Goal: Task Accomplishment & Management: Use online tool/utility

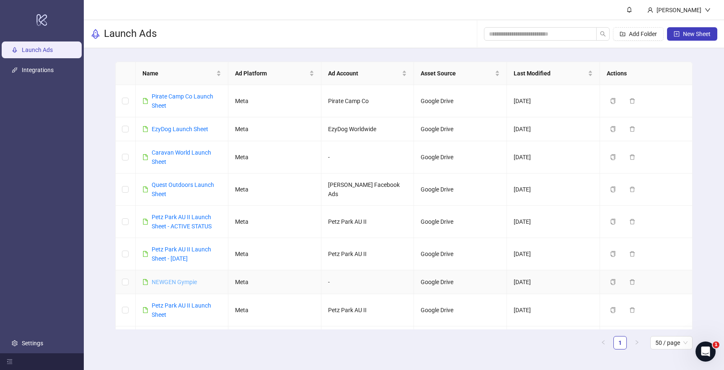
click at [169, 281] on link "NEWGEN Gympie" at bounding box center [174, 282] width 45 height 7
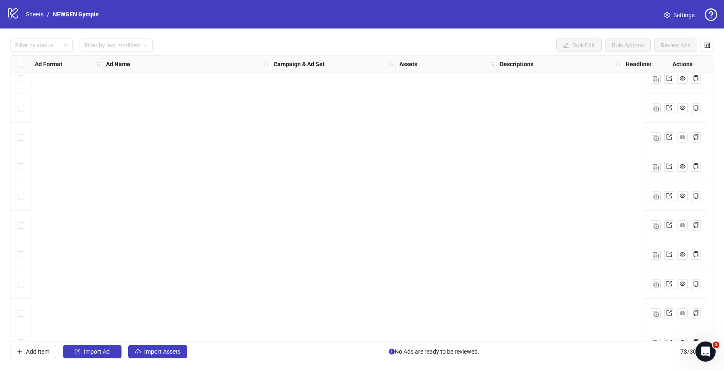
scroll to position [1876, 0]
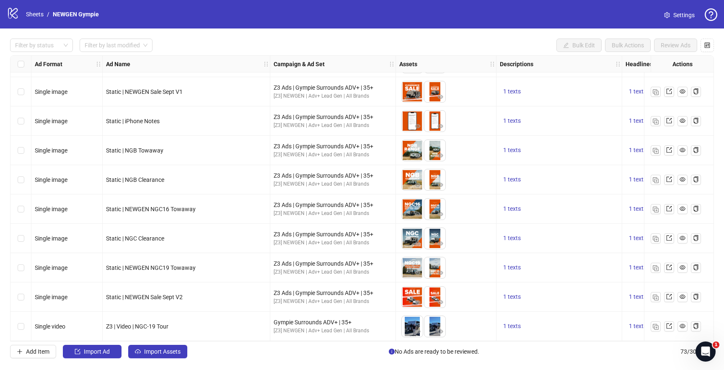
click at [25, 148] on div "Select row 67" at bounding box center [20, 150] width 21 height 29
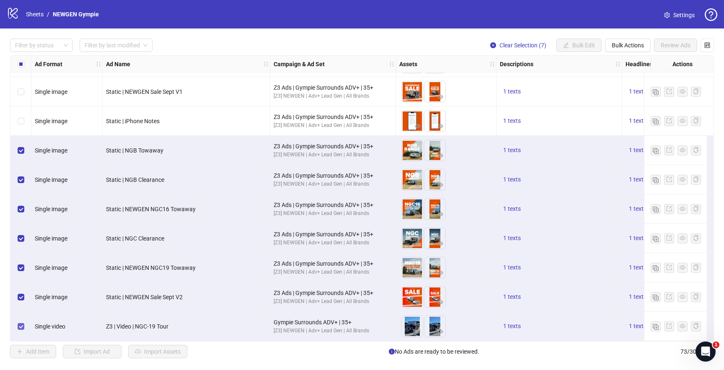
click at [21, 322] on label "Select row 73" at bounding box center [21, 326] width 7 height 9
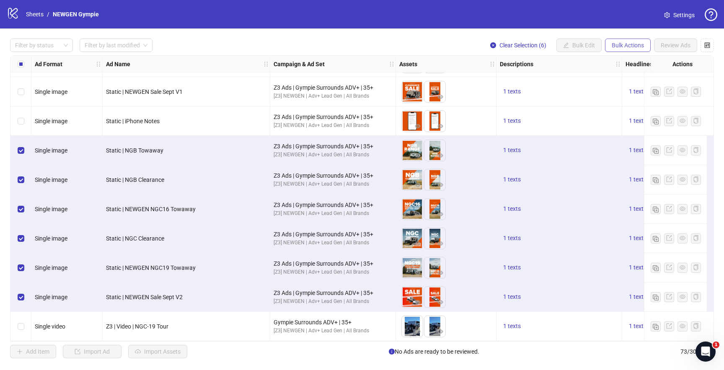
click at [639, 42] on span "Bulk Actions" at bounding box center [628, 45] width 32 height 7
click at [628, 114] on span "Export" at bounding box center [639, 115] width 57 height 9
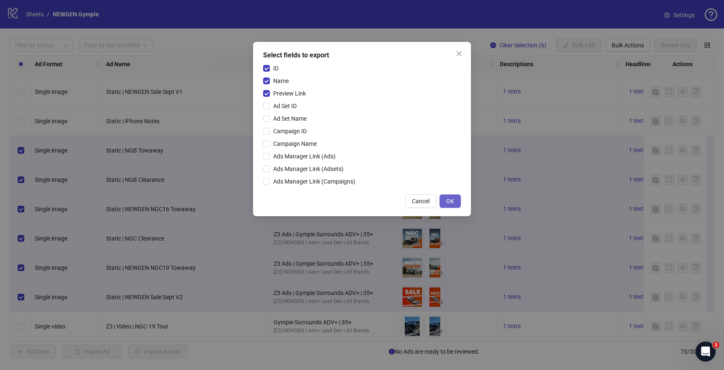
click at [452, 202] on span "OK" at bounding box center [450, 201] width 8 height 7
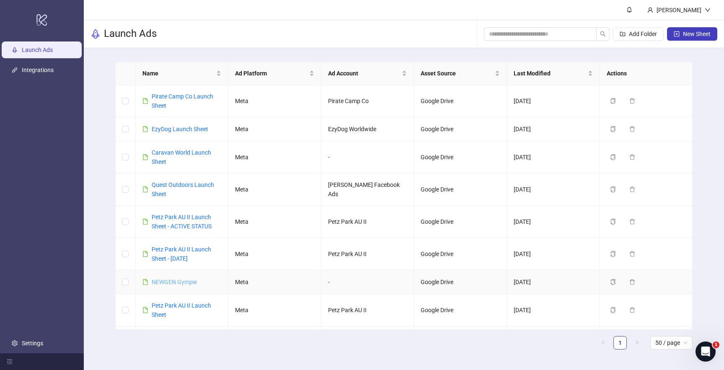
click at [175, 282] on link "NEWGEN Gympie" at bounding box center [174, 282] width 45 height 7
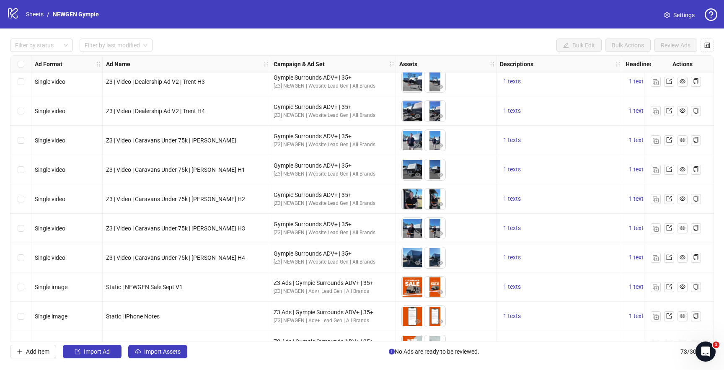
scroll to position [1876, 0]
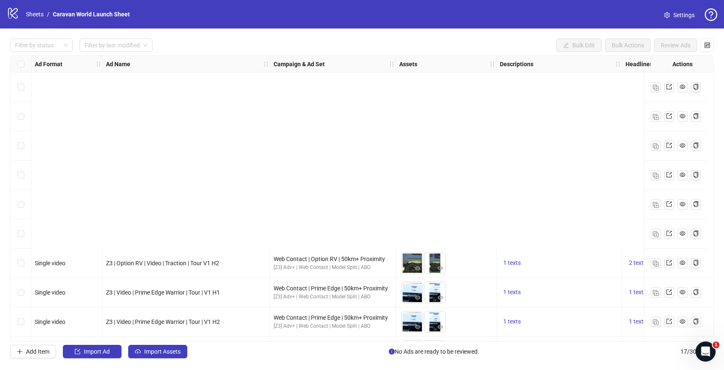
scroll to position [233, 0]
